Goal: Information Seeking & Learning: Learn about a topic

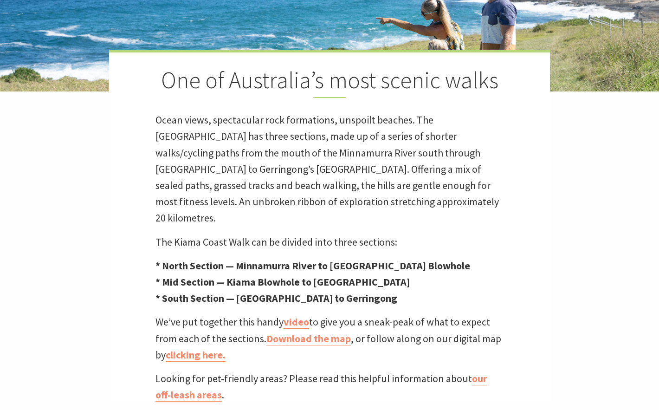
scroll to position [219, 0]
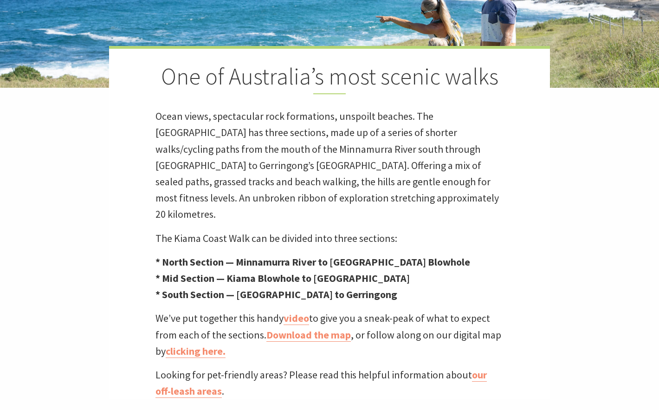
click at [335, 156] on p "Ocean views, spectacular rock formations, unspoilt beaches. The [GEOGRAPHIC_DAT…" at bounding box center [329, 165] width 348 height 114
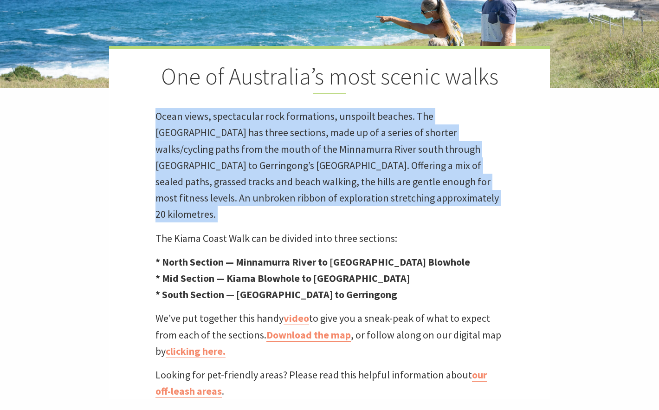
click at [333, 160] on p "Ocean views, spectacular rock formations, unspoilt beaches. The [GEOGRAPHIC_DAT…" at bounding box center [329, 165] width 348 height 114
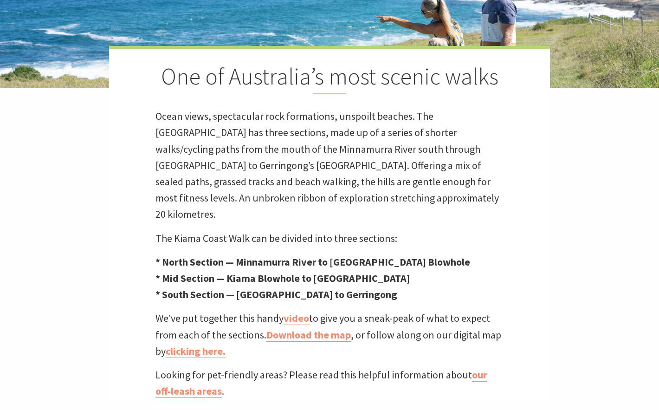
click at [333, 160] on p "Ocean views, spectacular rock formations, unspoilt beaches. The [GEOGRAPHIC_DAT…" at bounding box center [329, 165] width 348 height 114
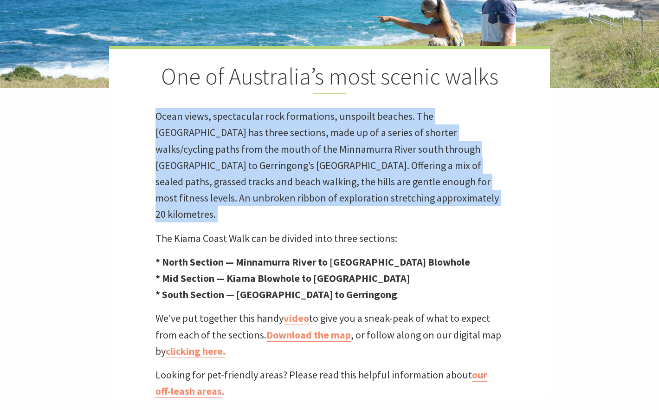
click at [333, 180] on p "Ocean views, spectacular rock formations, unspoilt beaches. The [GEOGRAPHIC_DAT…" at bounding box center [329, 165] width 348 height 114
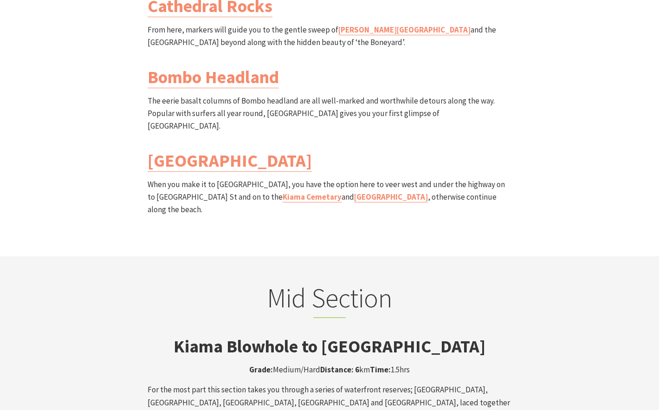
scroll to position [1287, 0]
